Goal: Browse casually

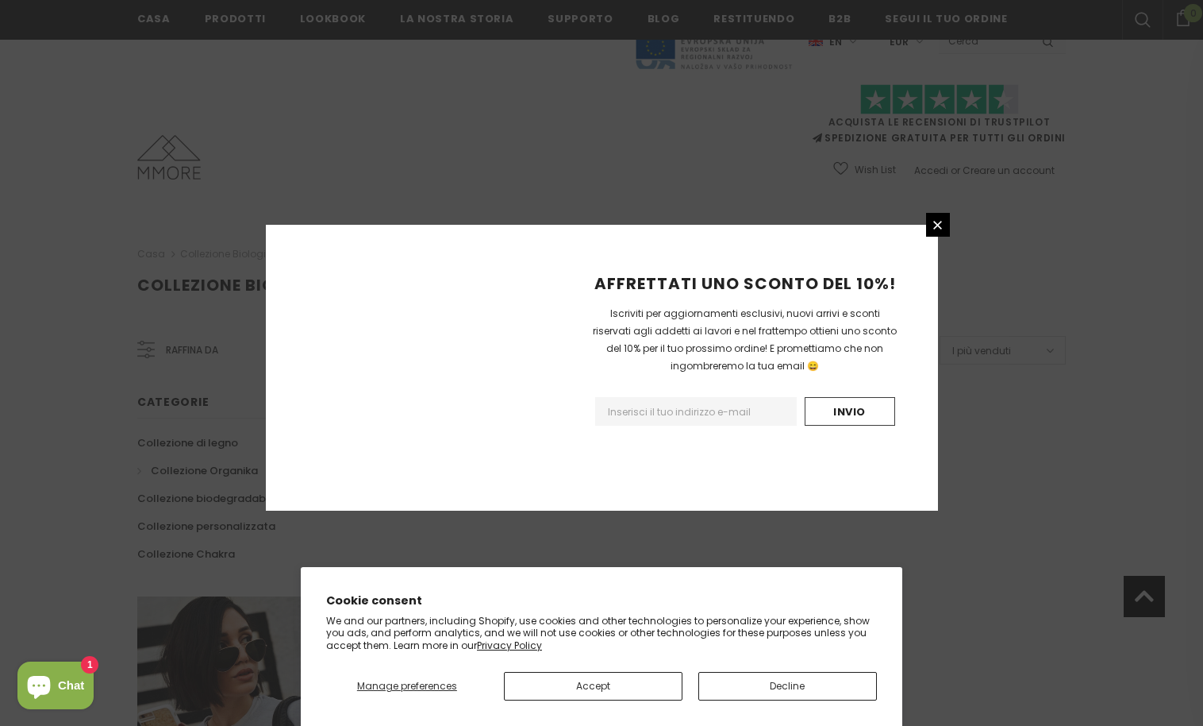
scroll to position [902, 0]
